Goal: Information Seeking & Learning: Learn about a topic

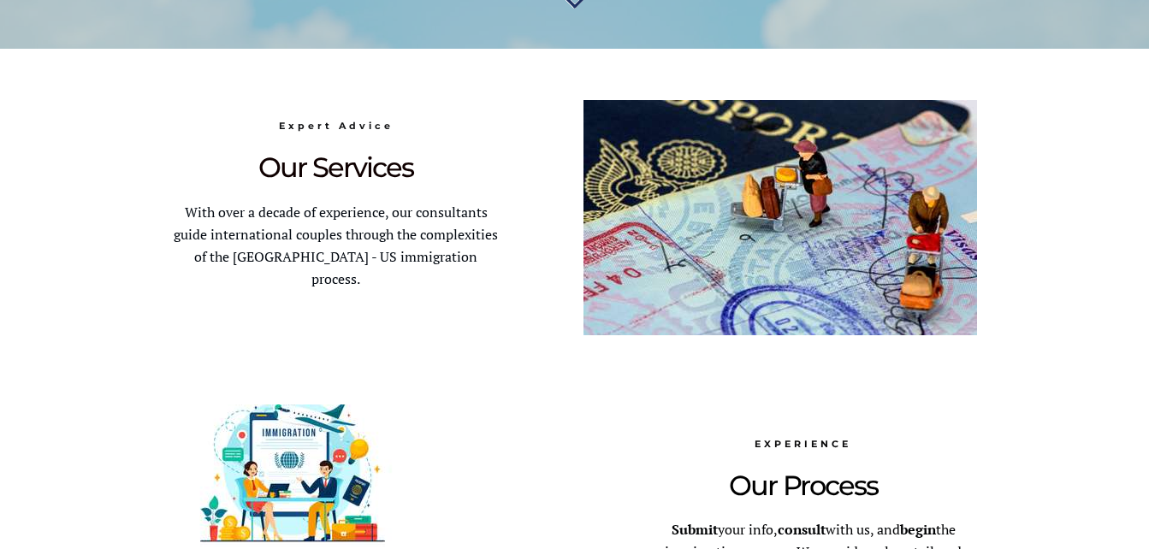
scroll to position [932, 0]
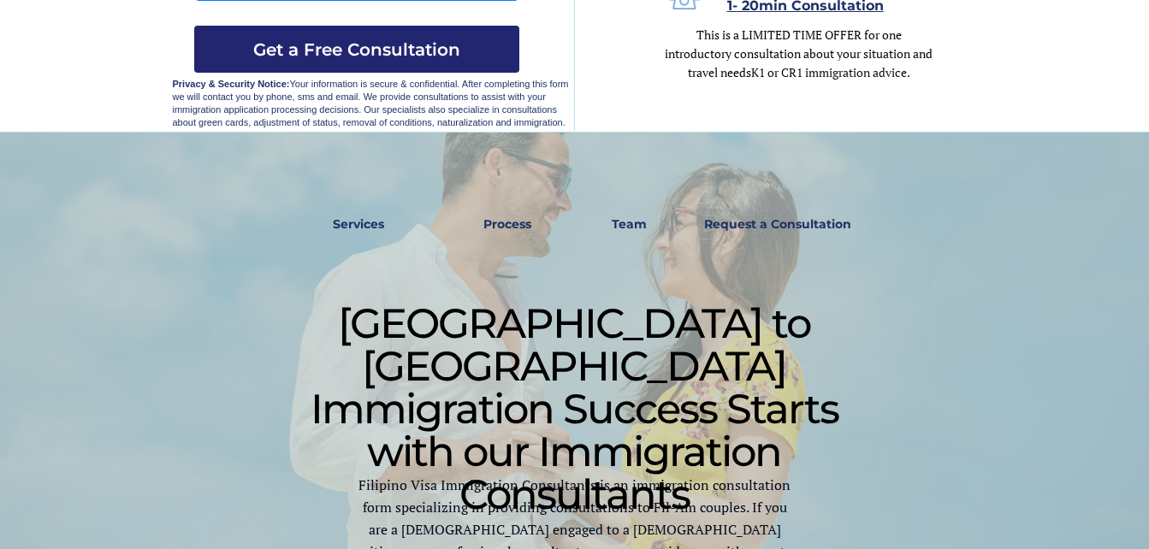
scroll to position [420, 0]
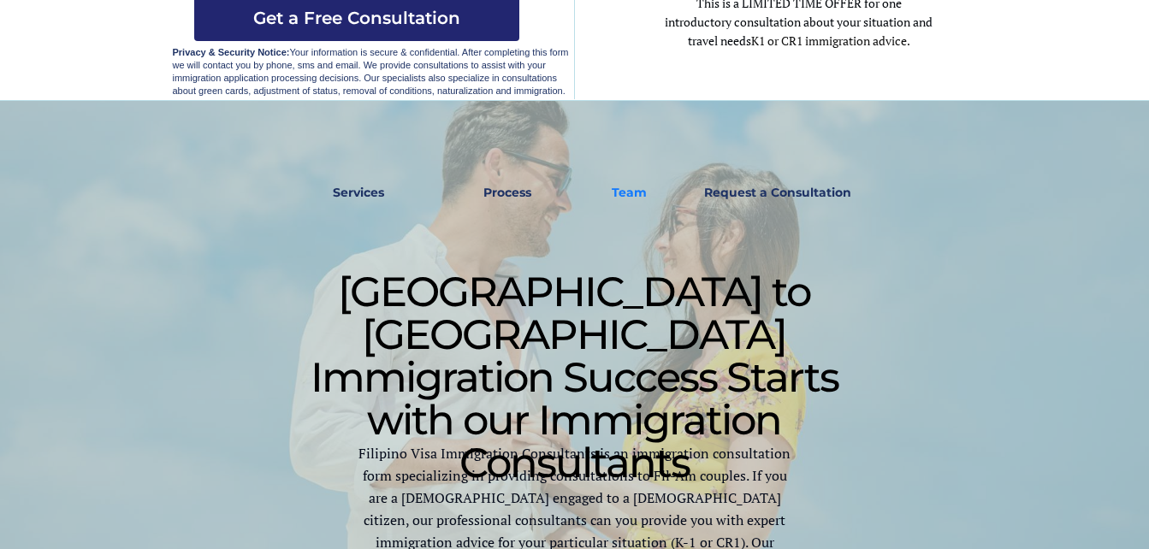
click at [629, 192] on strong "Team" at bounding box center [628, 192] width 35 height 15
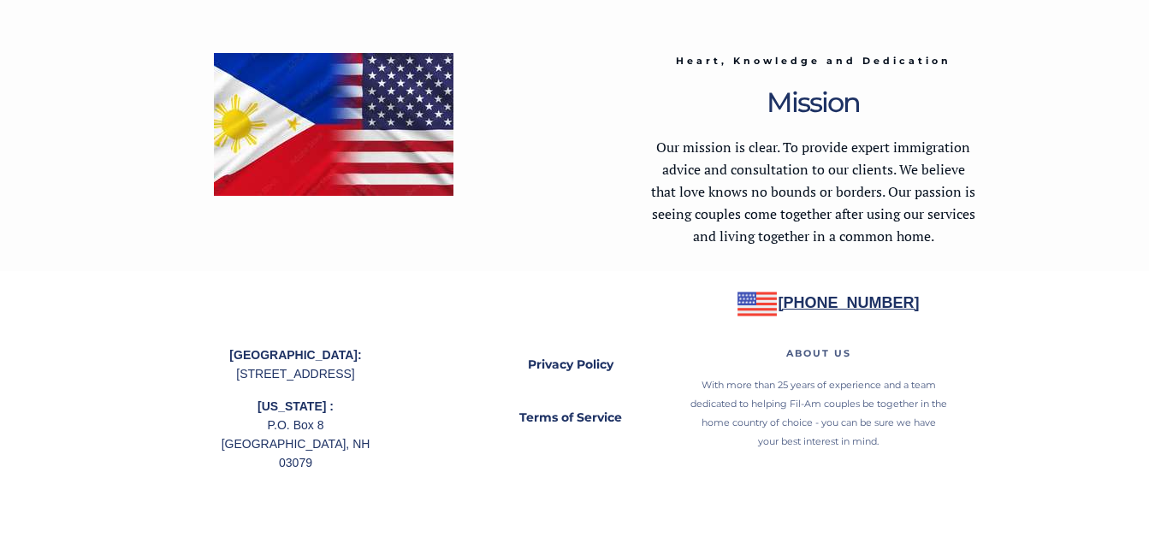
scroll to position [2583, 0]
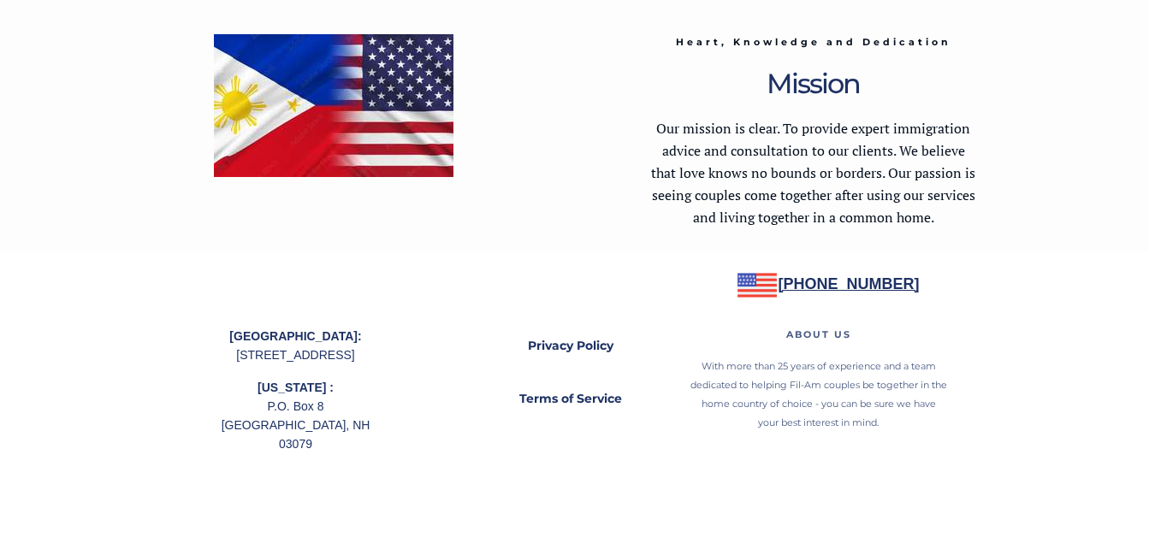
click at [815, 276] on strong "[PHONE_NUMBER]" at bounding box center [848, 283] width 141 height 17
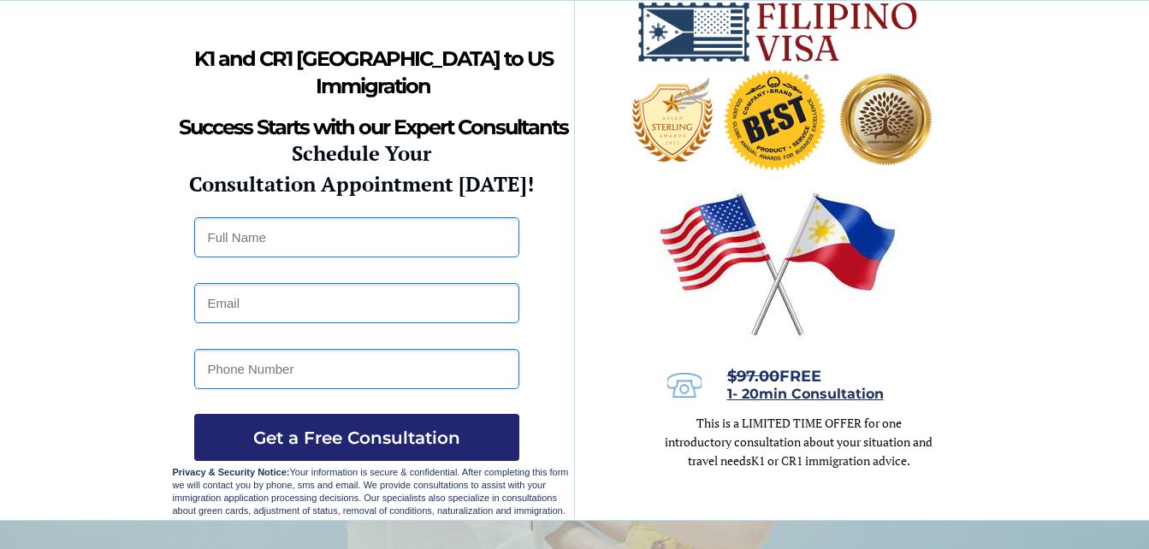
scroll to position [677, 0]
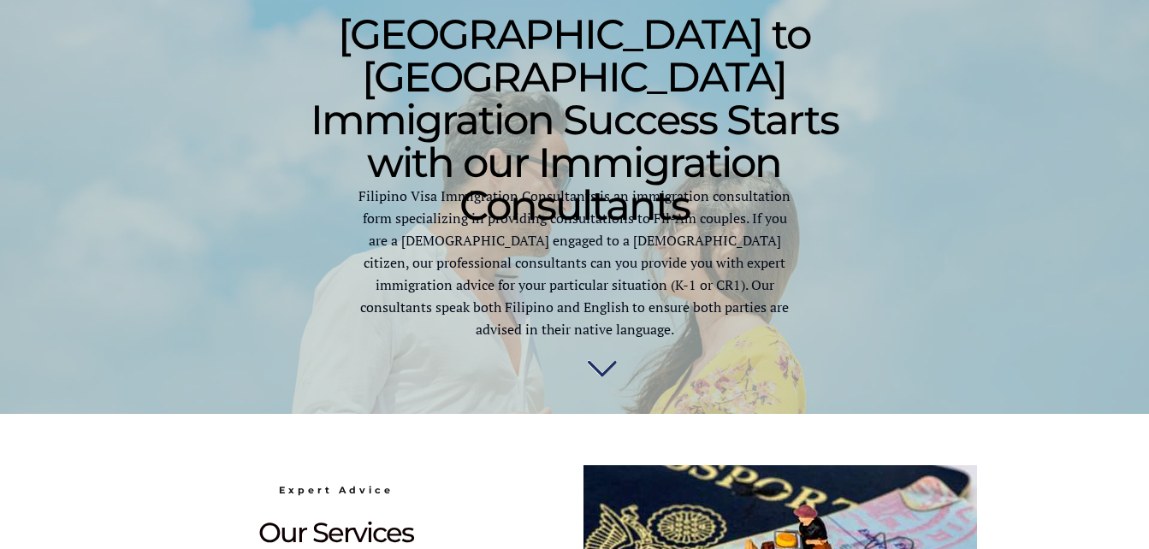
click at [601, 373] on img at bounding box center [602, 371] width 30 height 34
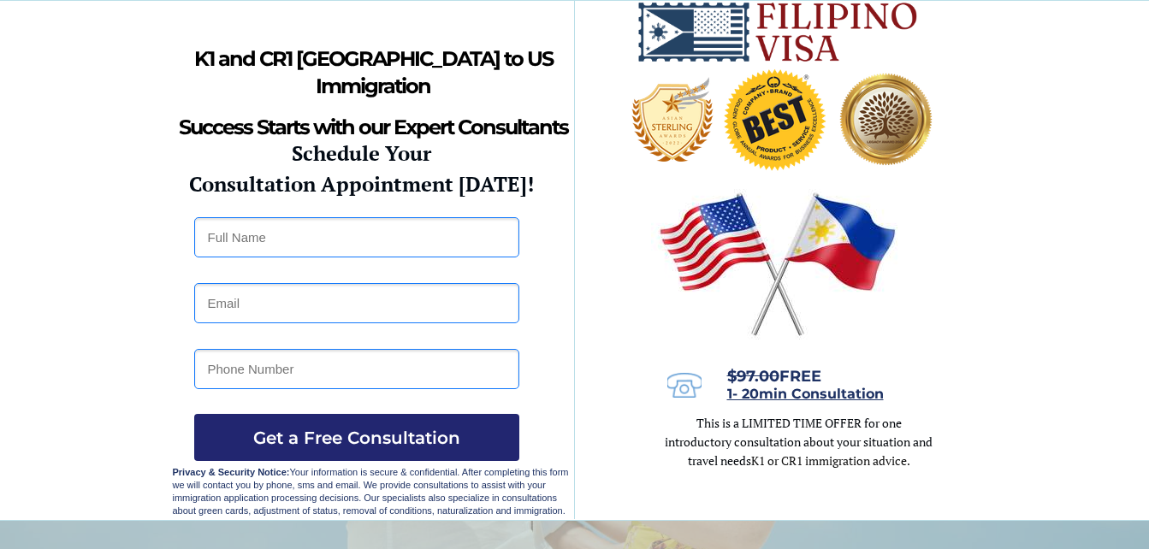
click at [815, 389] on span "1- 20min Consultation" at bounding box center [805, 394] width 157 height 16
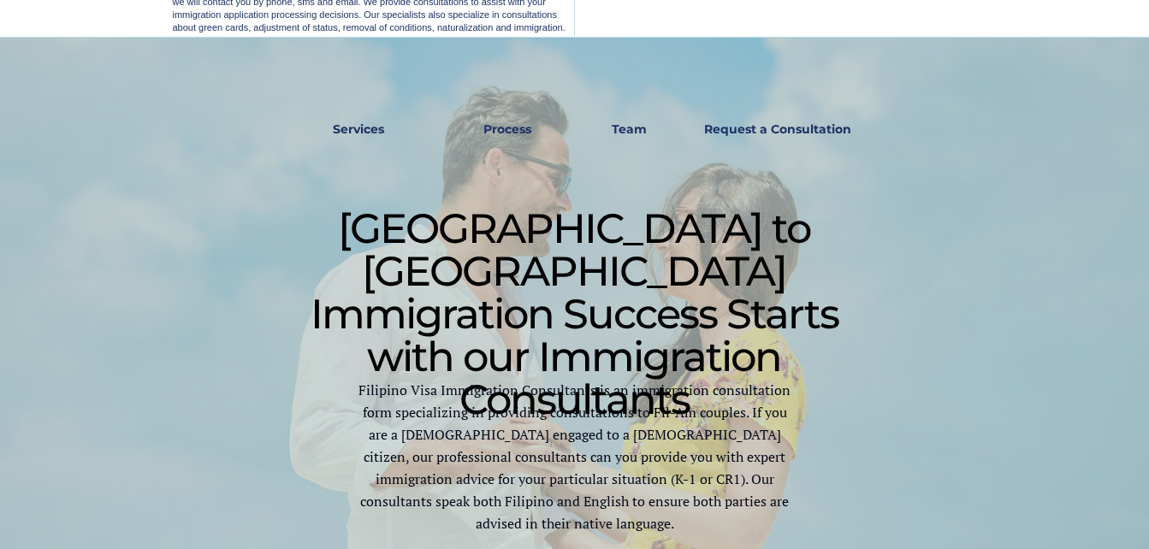
scroll to position [504, 0]
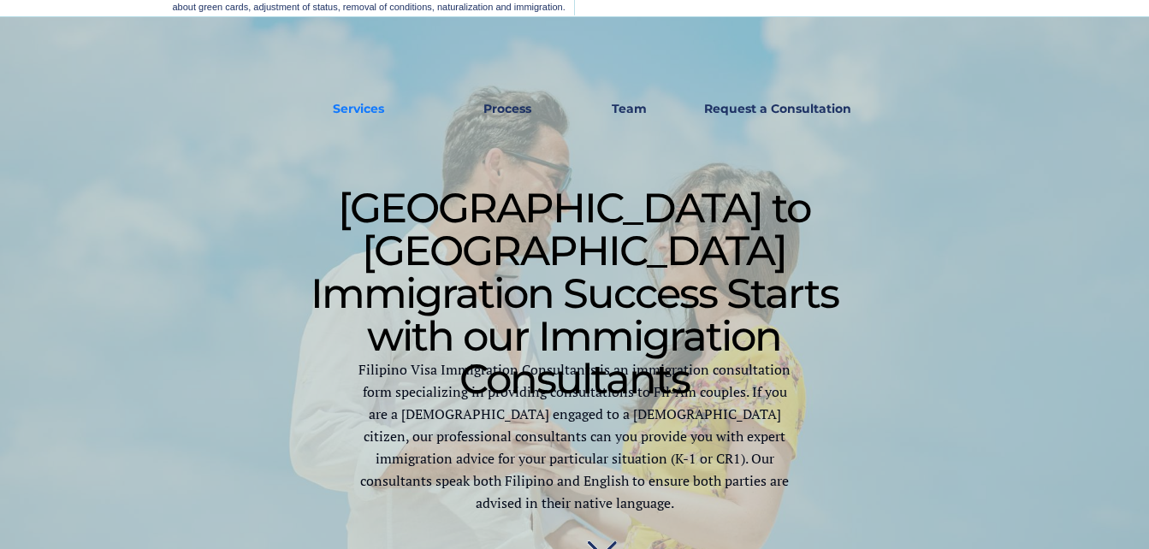
click at [353, 104] on strong "Services" at bounding box center [358, 108] width 51 height 15
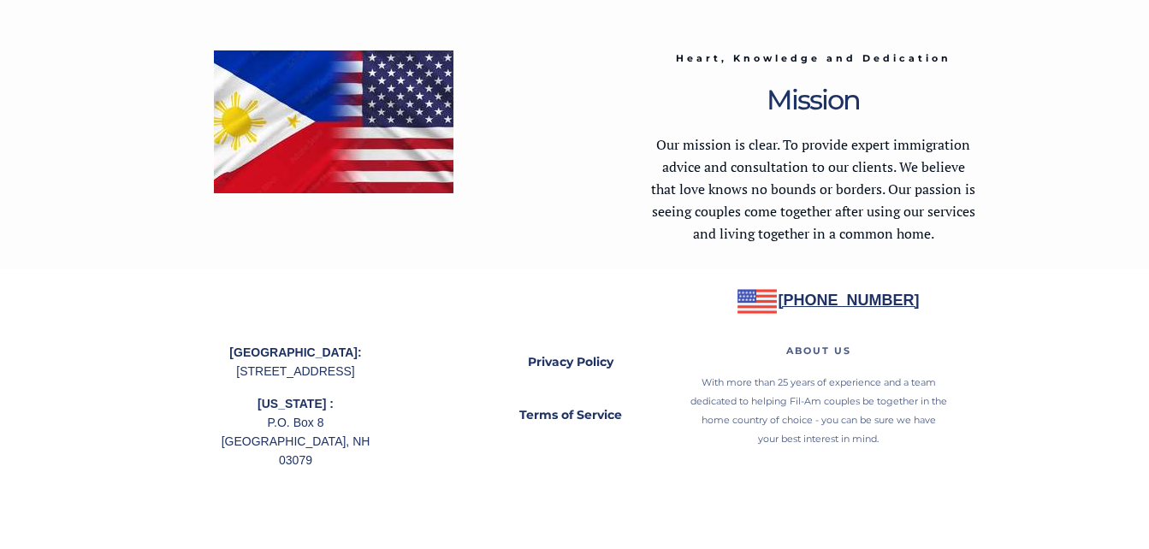
scroll to position [2583, 0]
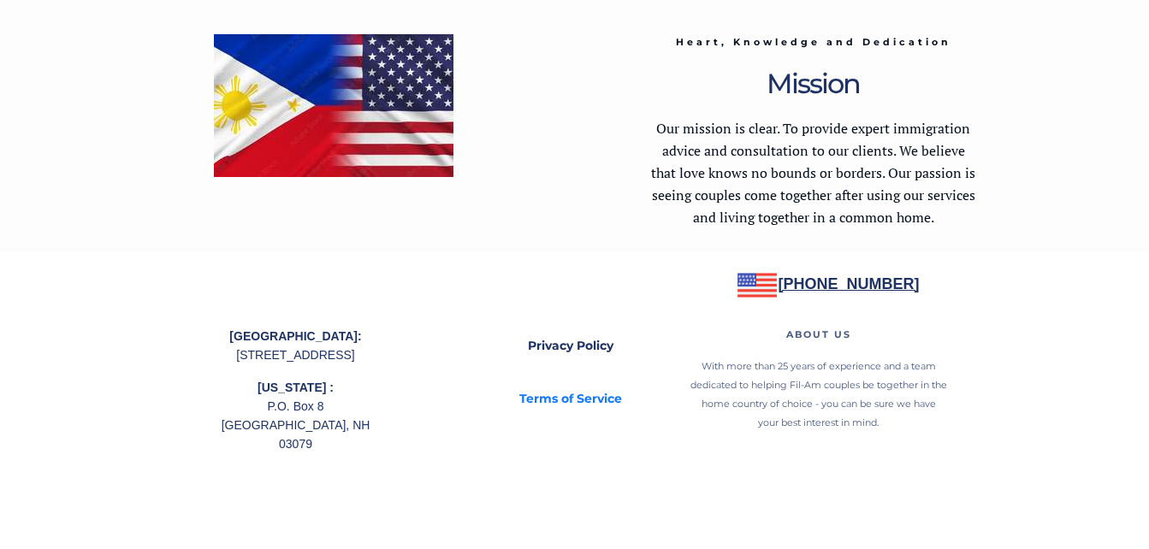
click at [600, 387] on link "Terms of Service" at bounding box center [570, 399] width 162 height 39
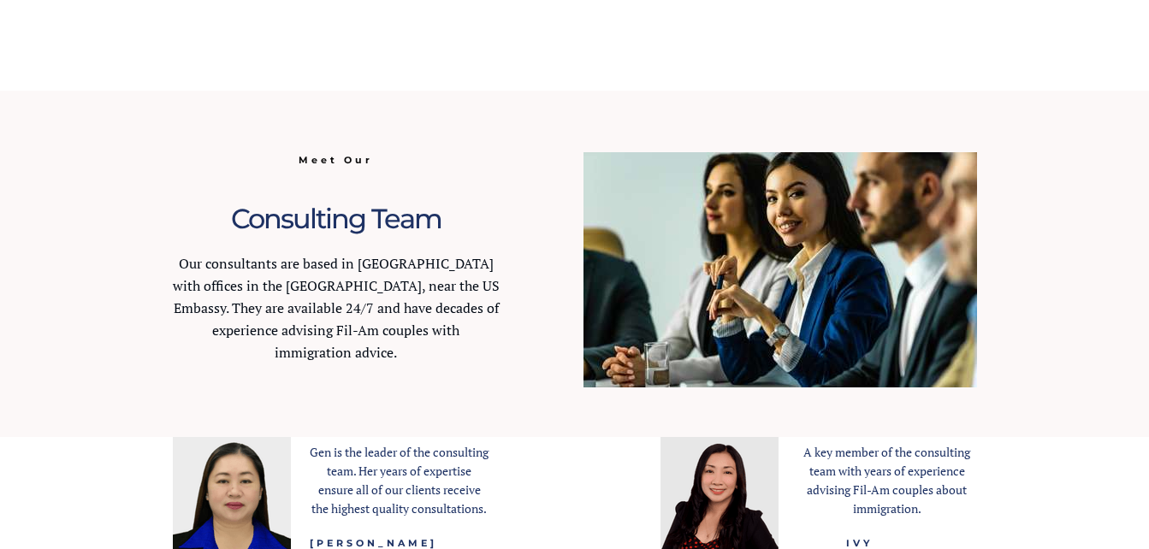
scroll to position [1696, 0]
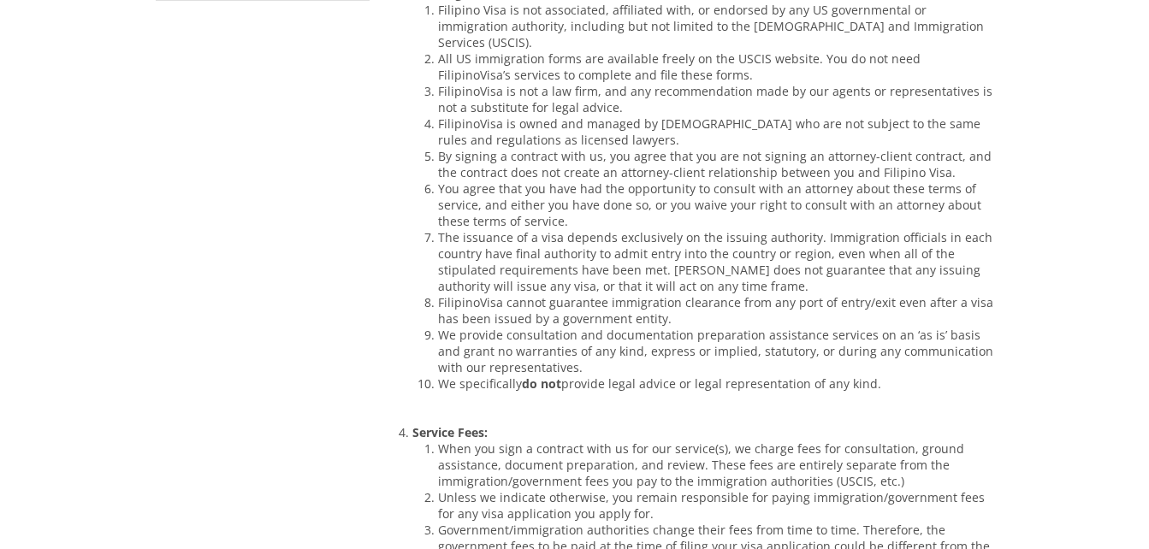
scroll to position [570, 0]
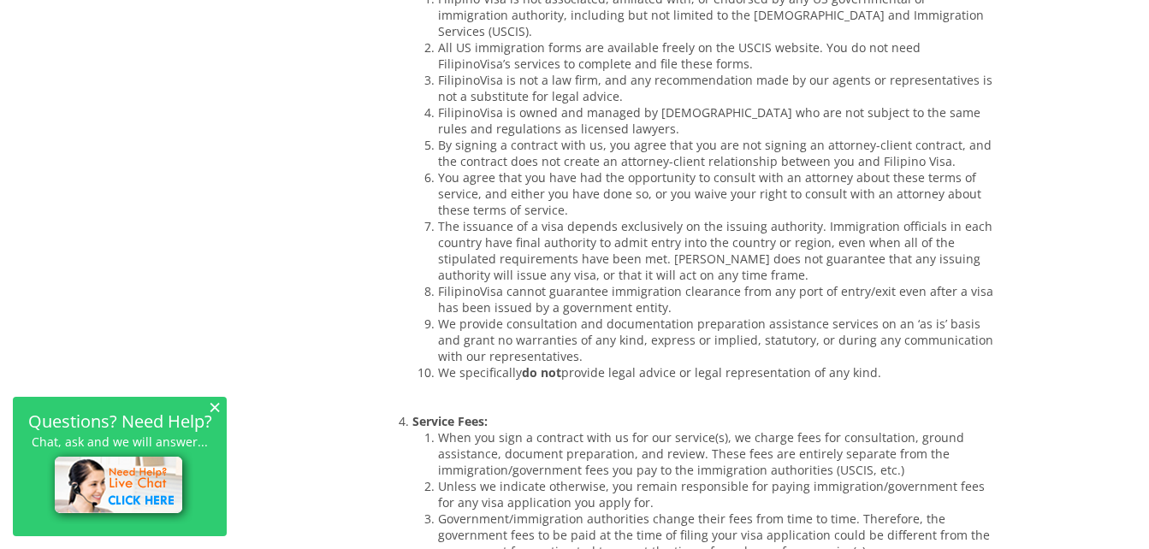
click at [132, 477] on img at bounding box center [120, 486] width 146 height 75
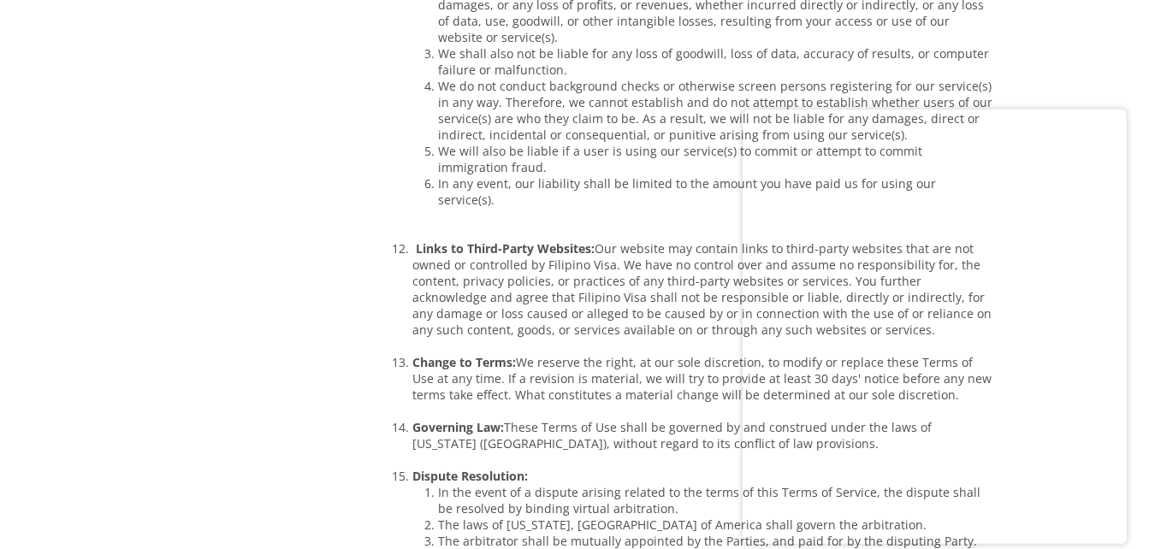
scroll to position [2136, 0]
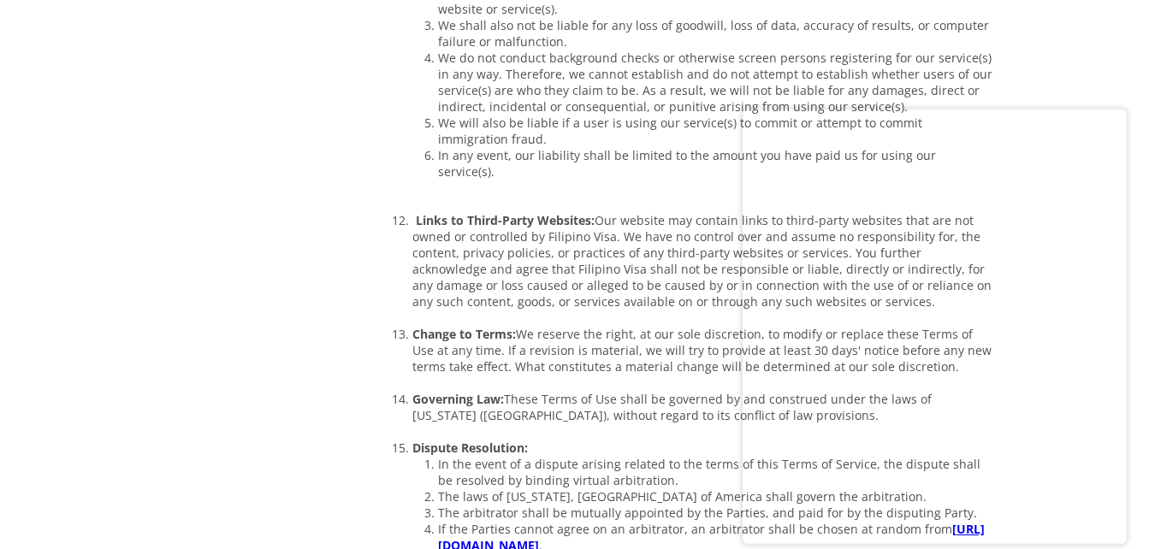
click at [1114, 115] on div at bounding box center [1121, 116] width 14 height 14
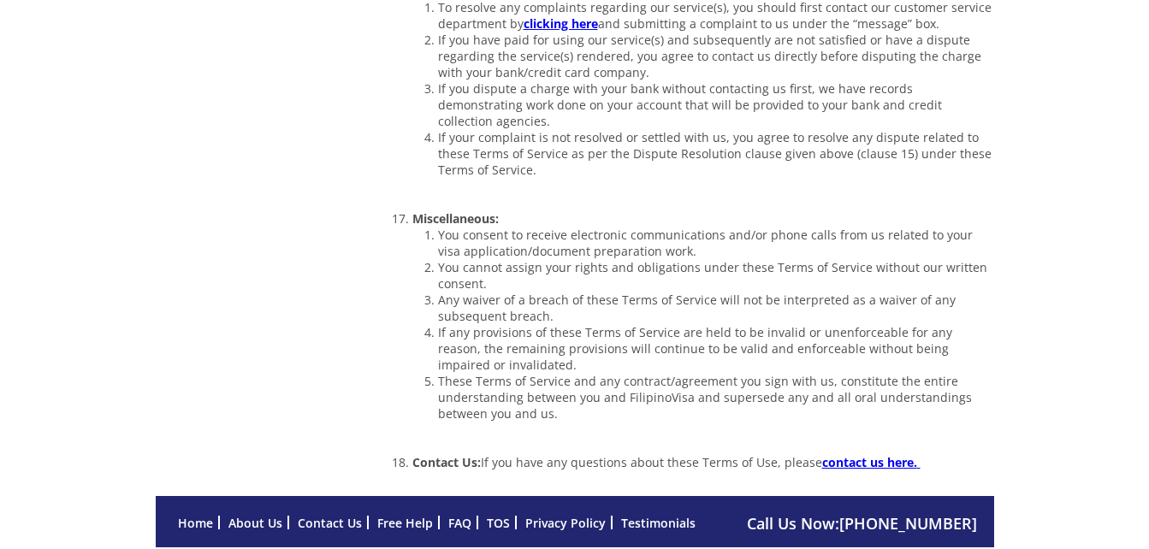
scroll to position [2847, 0]
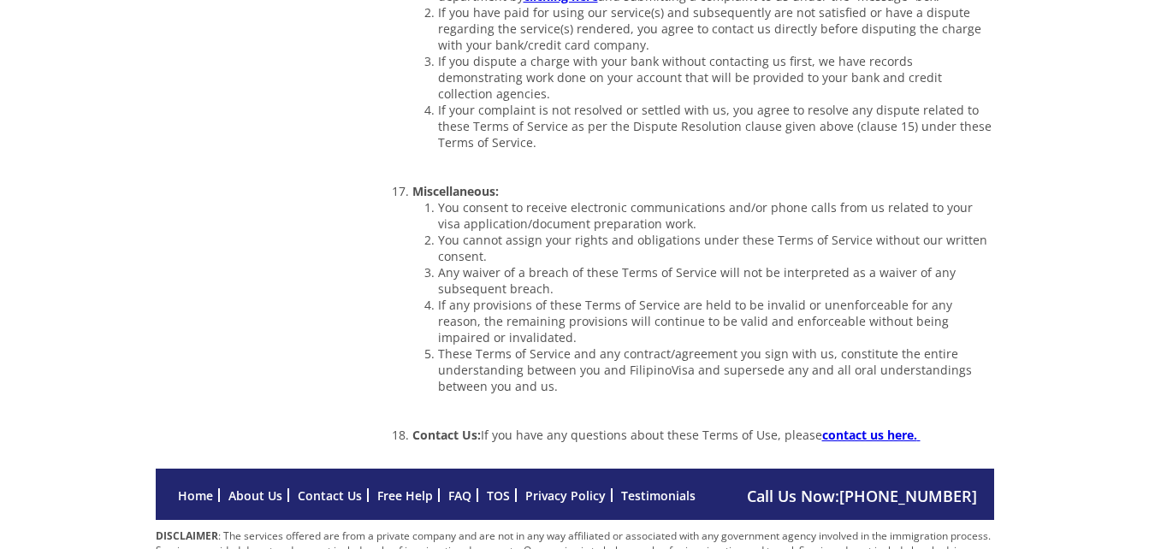
click at [456, 487] on link "FAQ" at bounding box center [459, 495] width 23 height 16
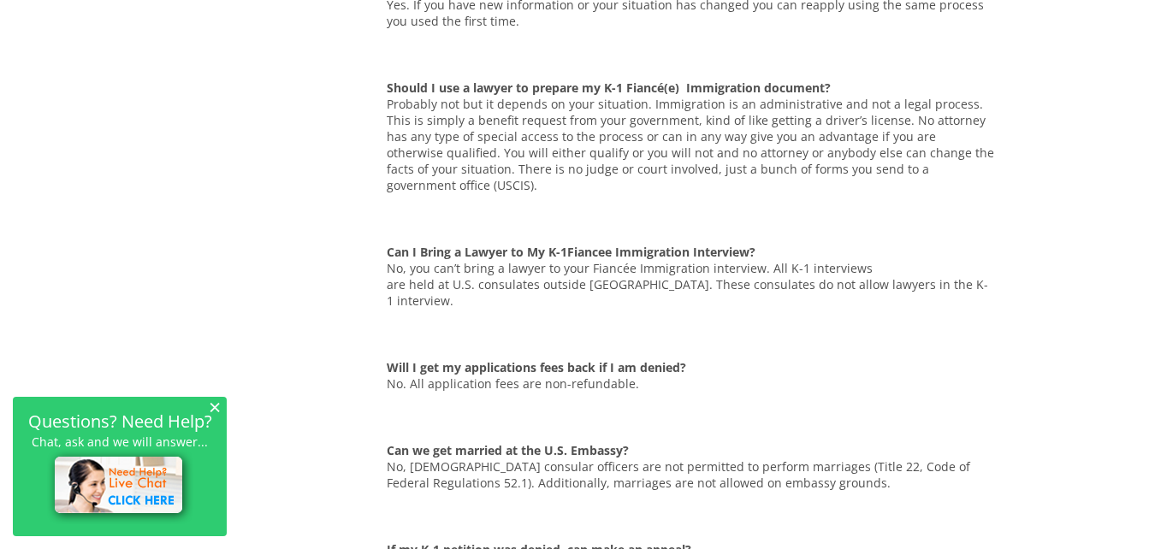
scroll to position [4197, 0]
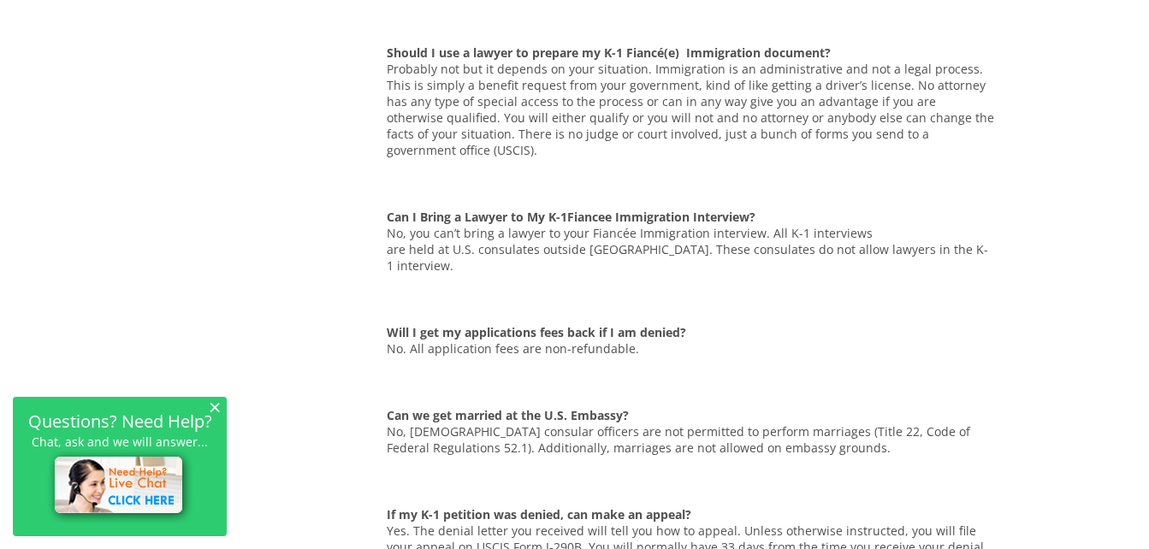
click at [212, 402] on span "×" at bounding box center [215, 406] width 12 height 15
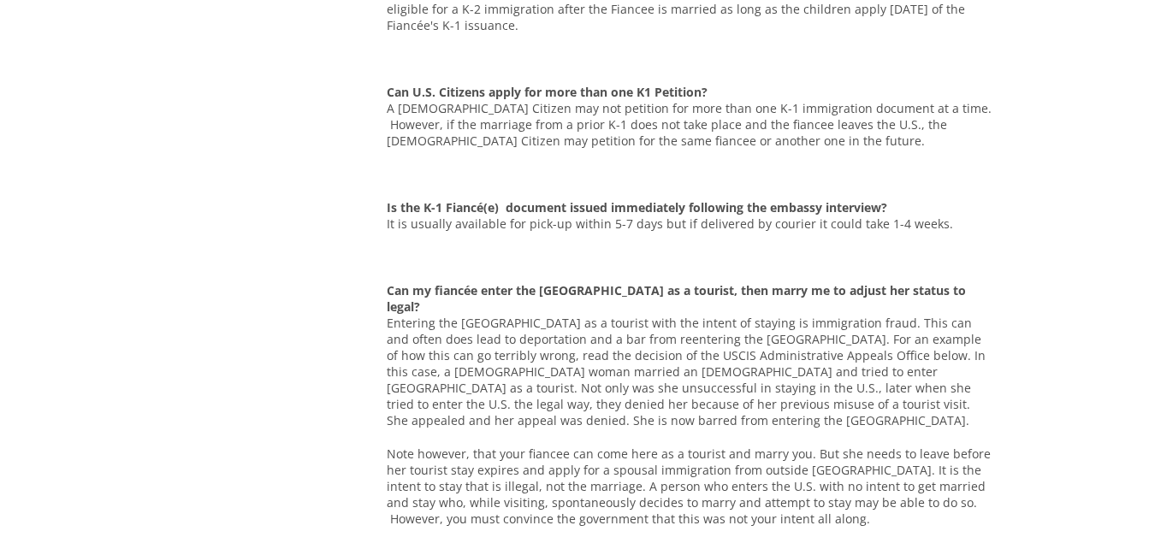
scroll to position [2079, 0]
